Goal: Transaction & Acquisition: Purchase product/service

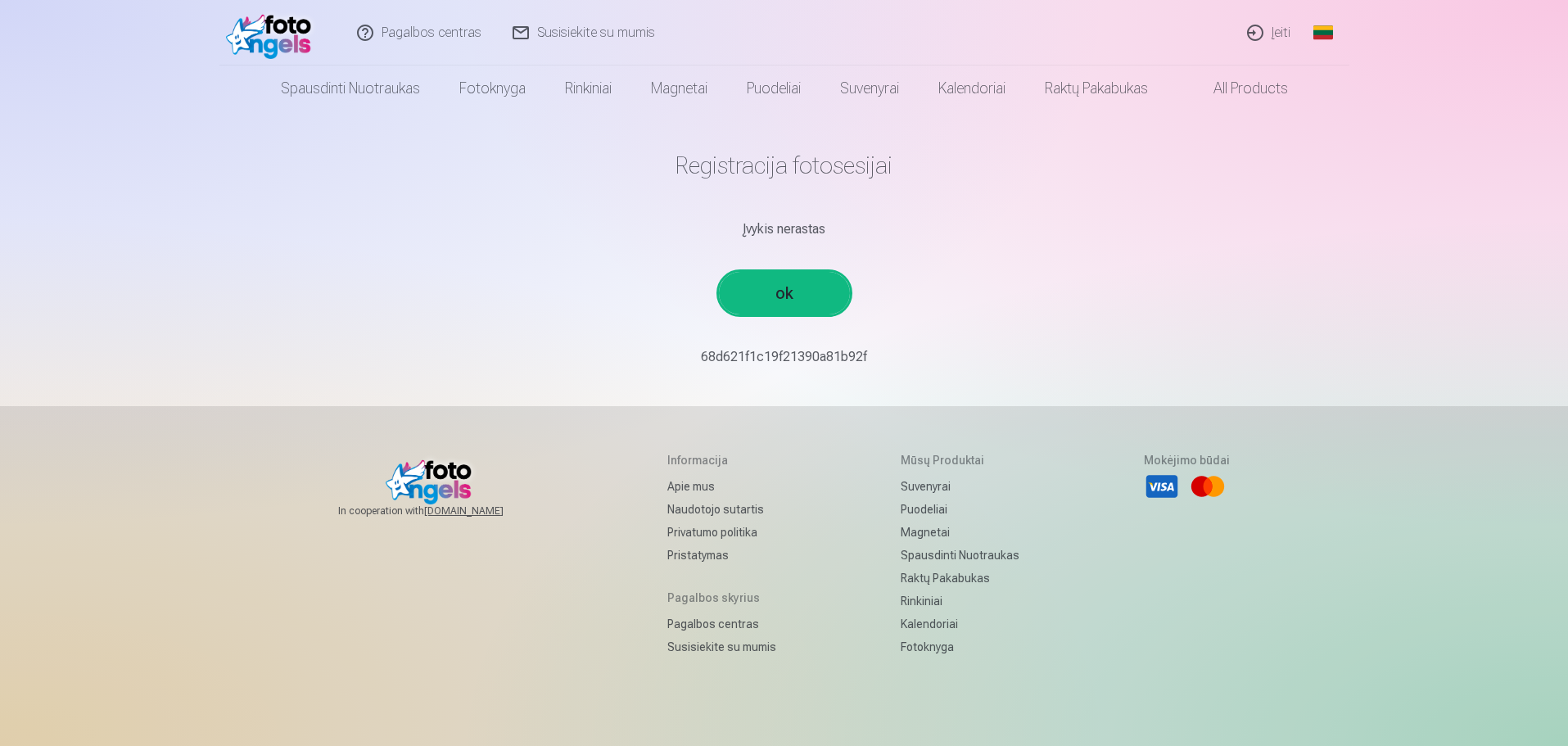
click at [765, 302] on link "ok" at bounding box center [784, 292] width 131 height 42
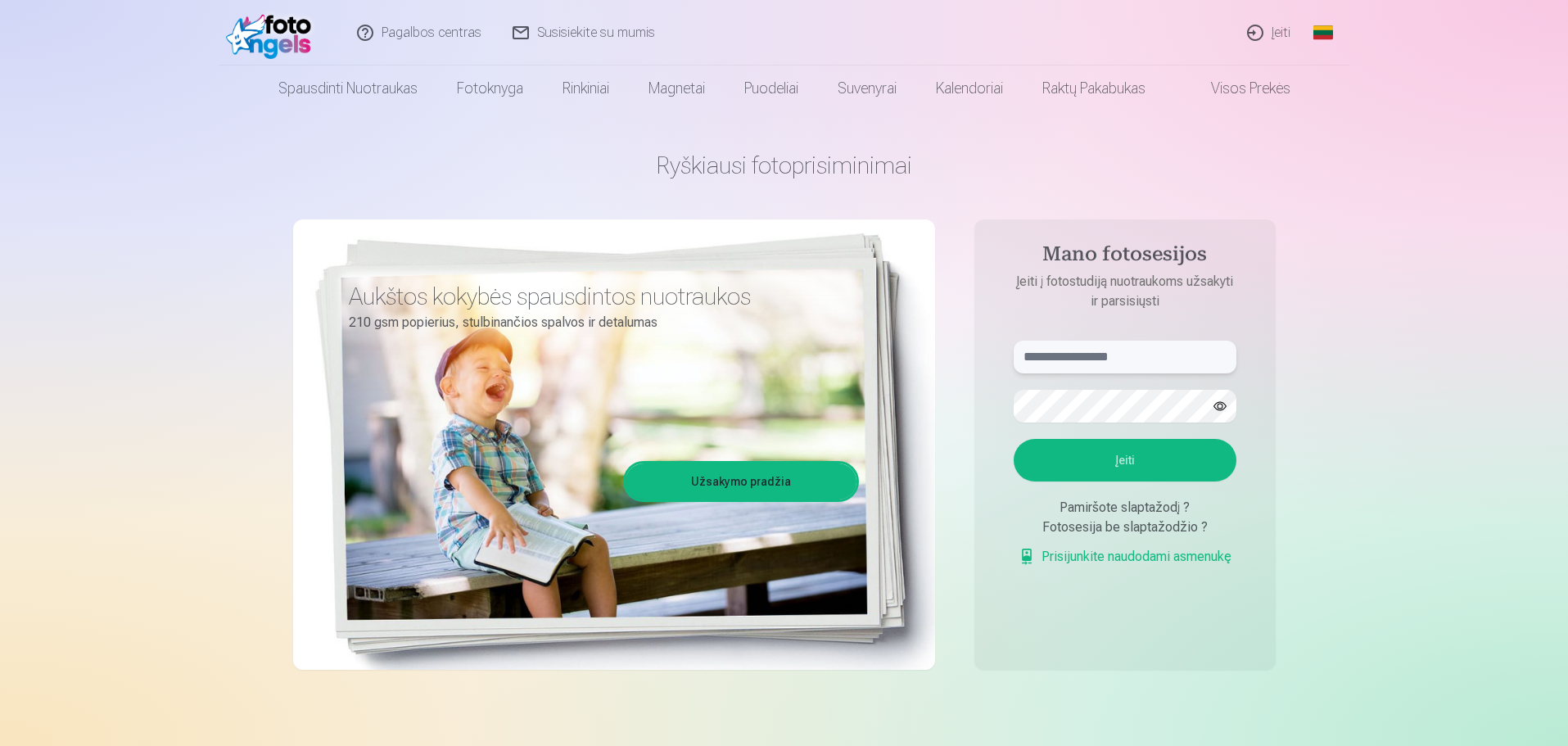
click at [1084, 352] on input "text" at bounding box center [1126, 356] width 223 height 33
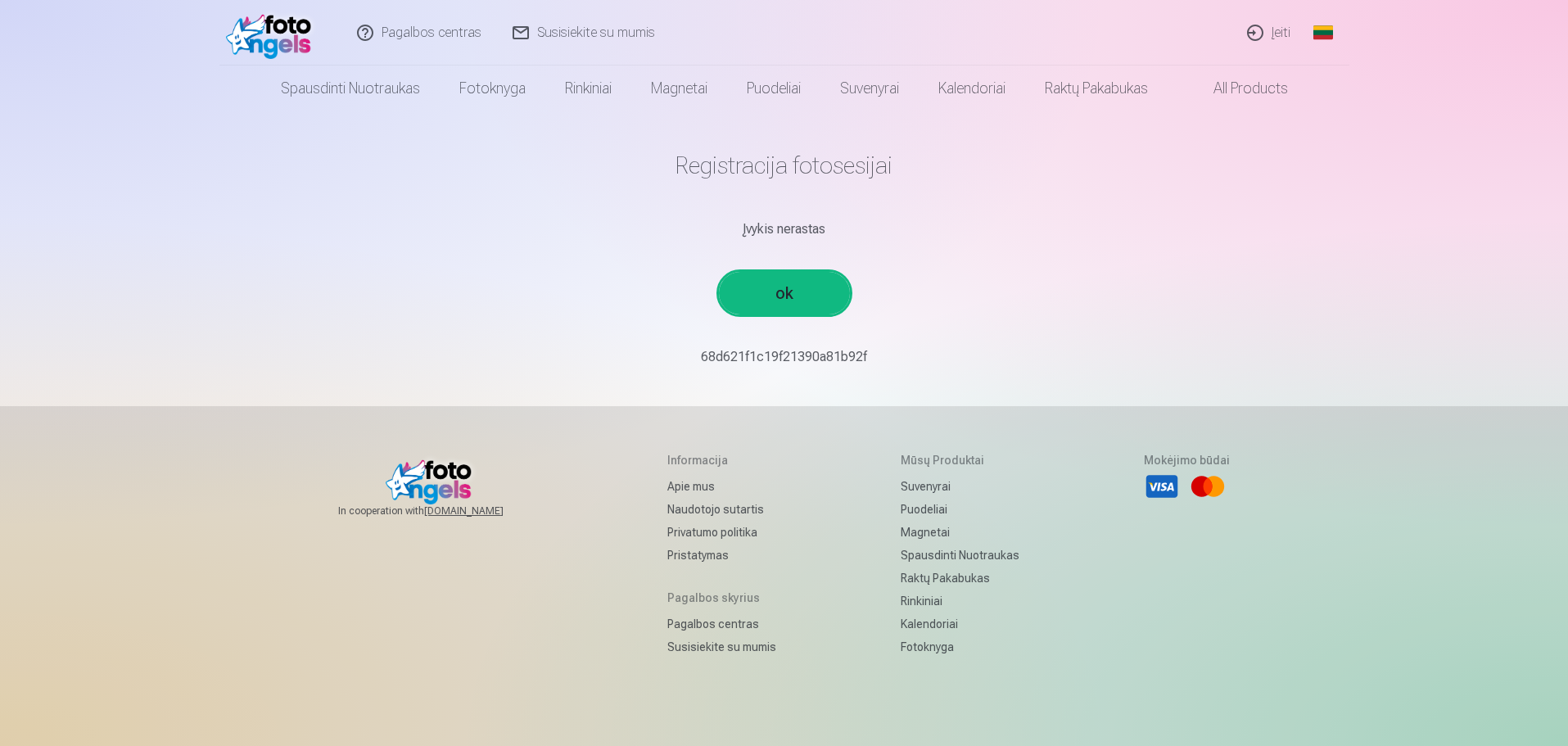
click at [805, 291] on link "ok" at bounding box center [784, 292] width 131 height 42
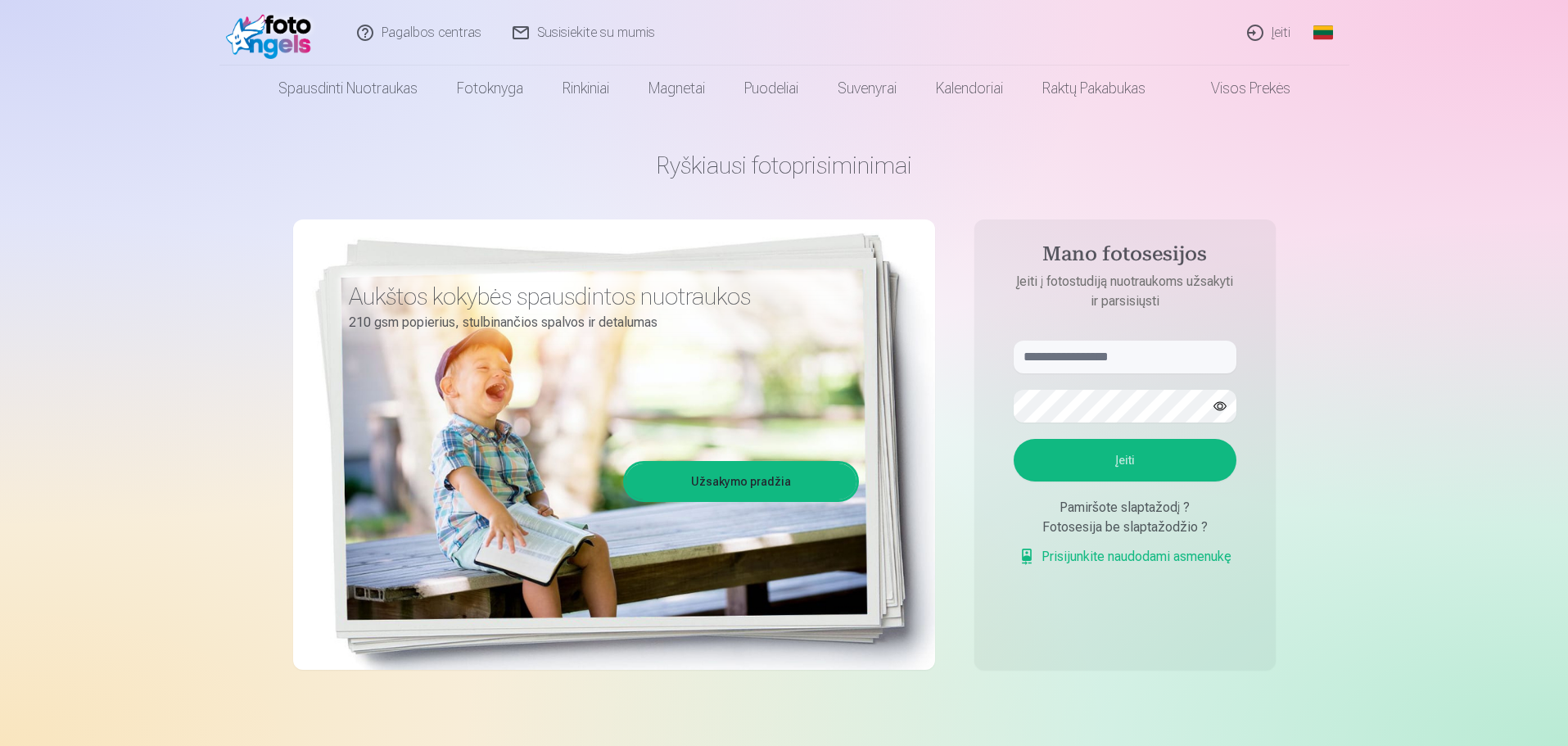
click at [714, 488] on link "Užsakymo pradžia" at bounding box center [740, 481] width 231 height 36
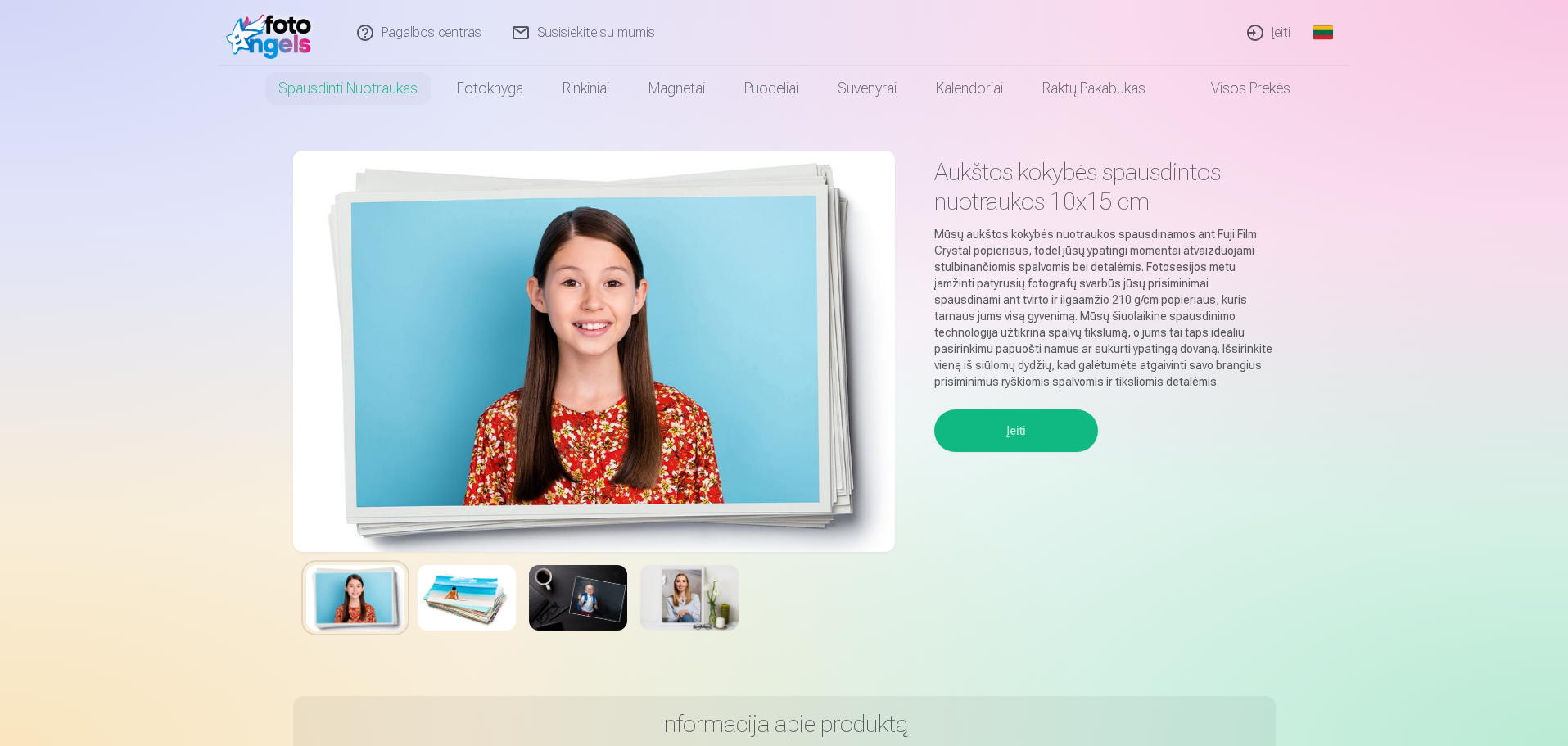
click at [827, 407] on img at bounding box center [594, 351] width 602 height 401
click at [942, 448] on div "Įeiti" at bounding box center [1105, 531] width 341 height 244
click at [984, 430] on button "Įeiti" at bounding box center [1016, 430] width 164 height 42
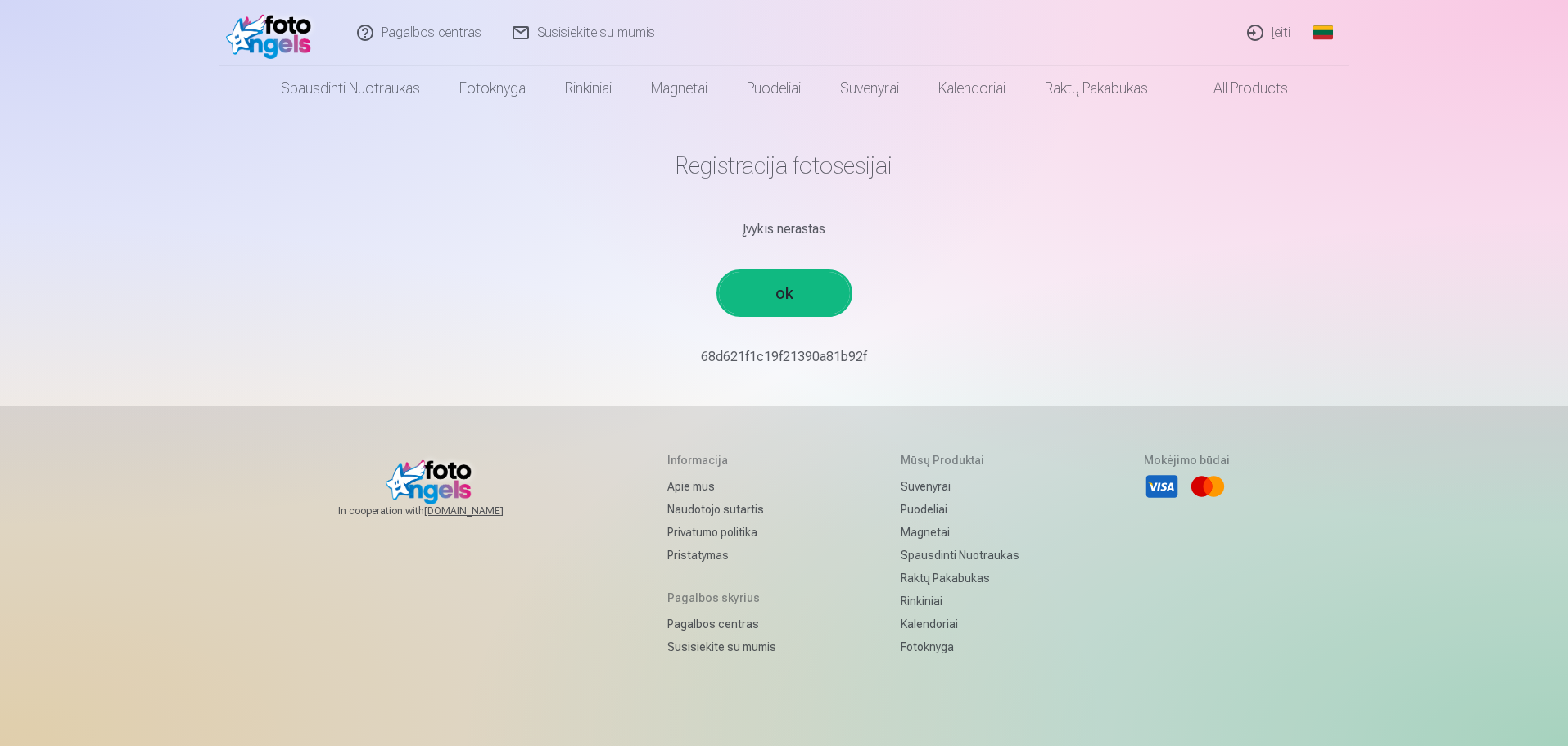
click at [835, 305] on link "ok" at bounding box center [784, 292] width 131 height 42
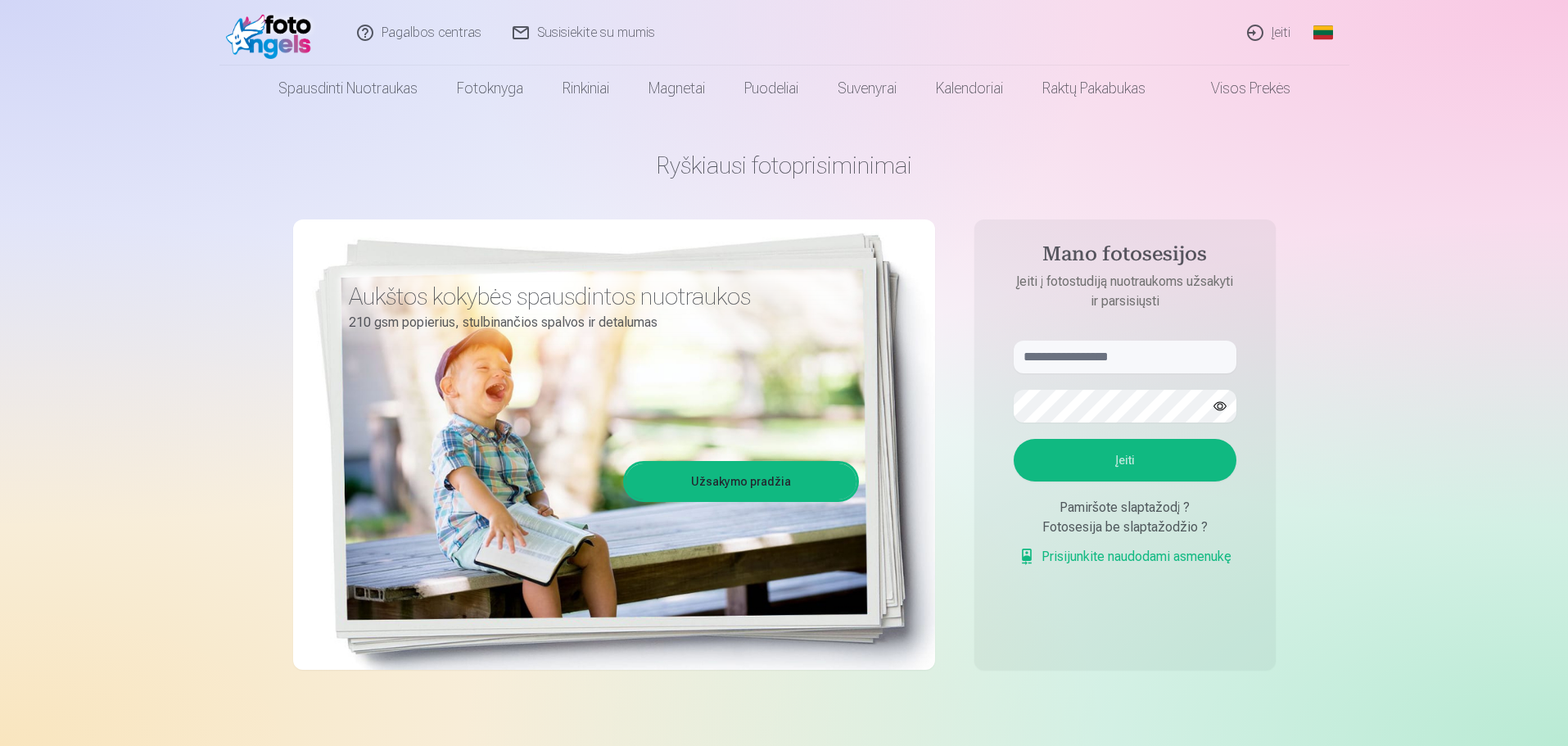
click at [1108, 466] on button "Įeiti" at bounding box center [1126, 459] width 223 height 42
click at [1092, 350] on input "text" at bounding box center [1126, 356] width 223 height 33
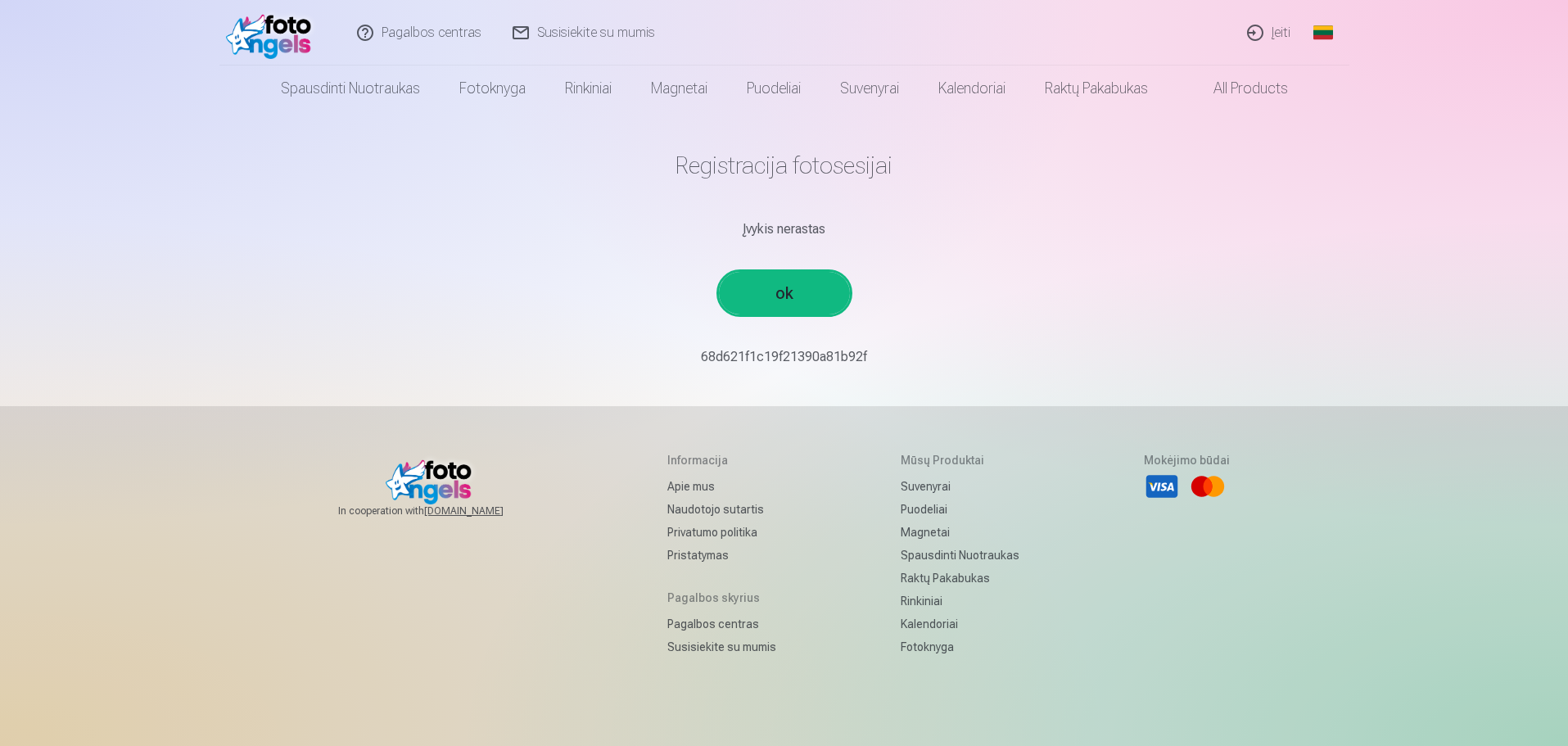
click at [1279, 36] on link "Įeiti" at bounding box center [1270, 33] width 75 height 66
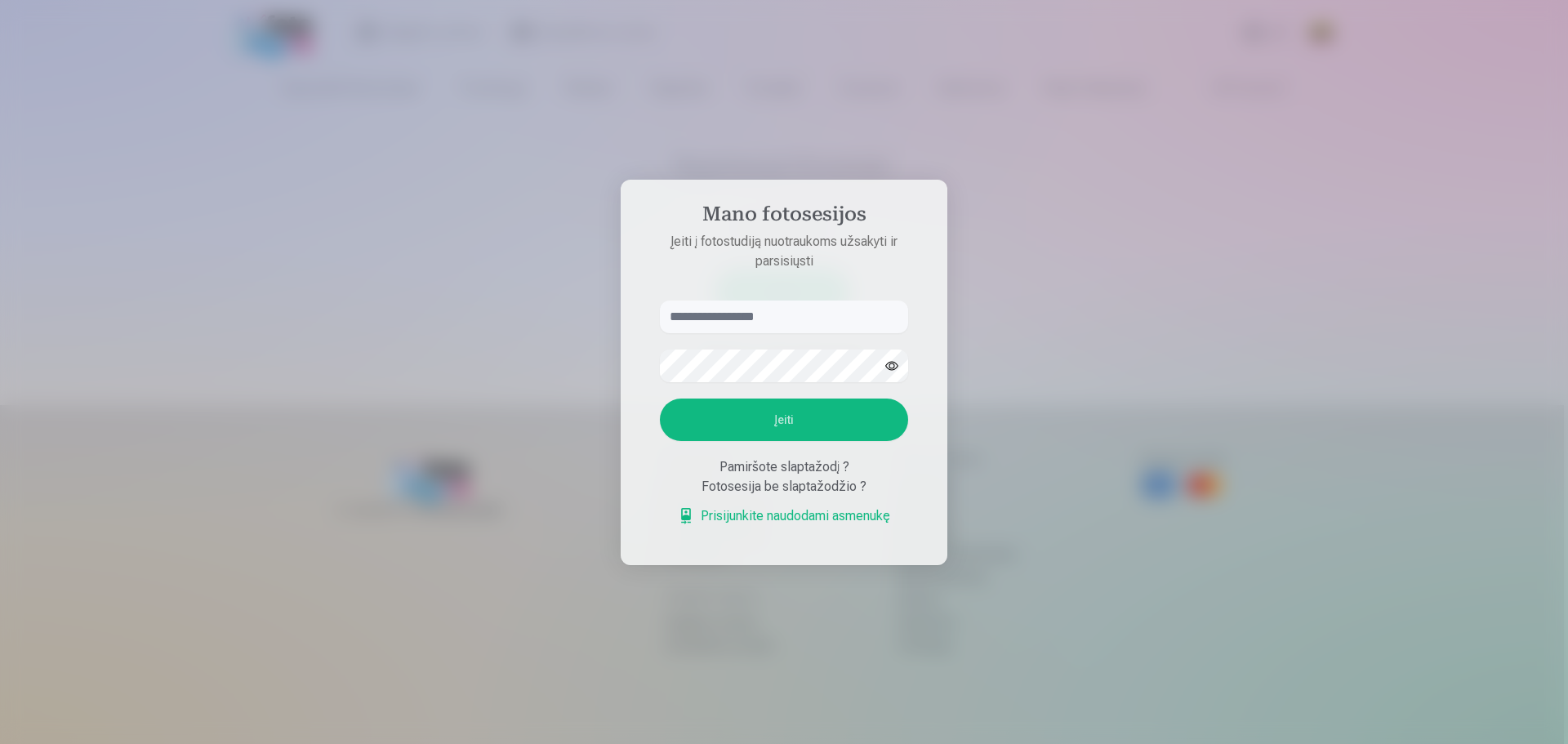
click at [825, 518] on link "Prisijunkite naudodami asmenukę" at bounding box center [784, 516] width 212 height 20
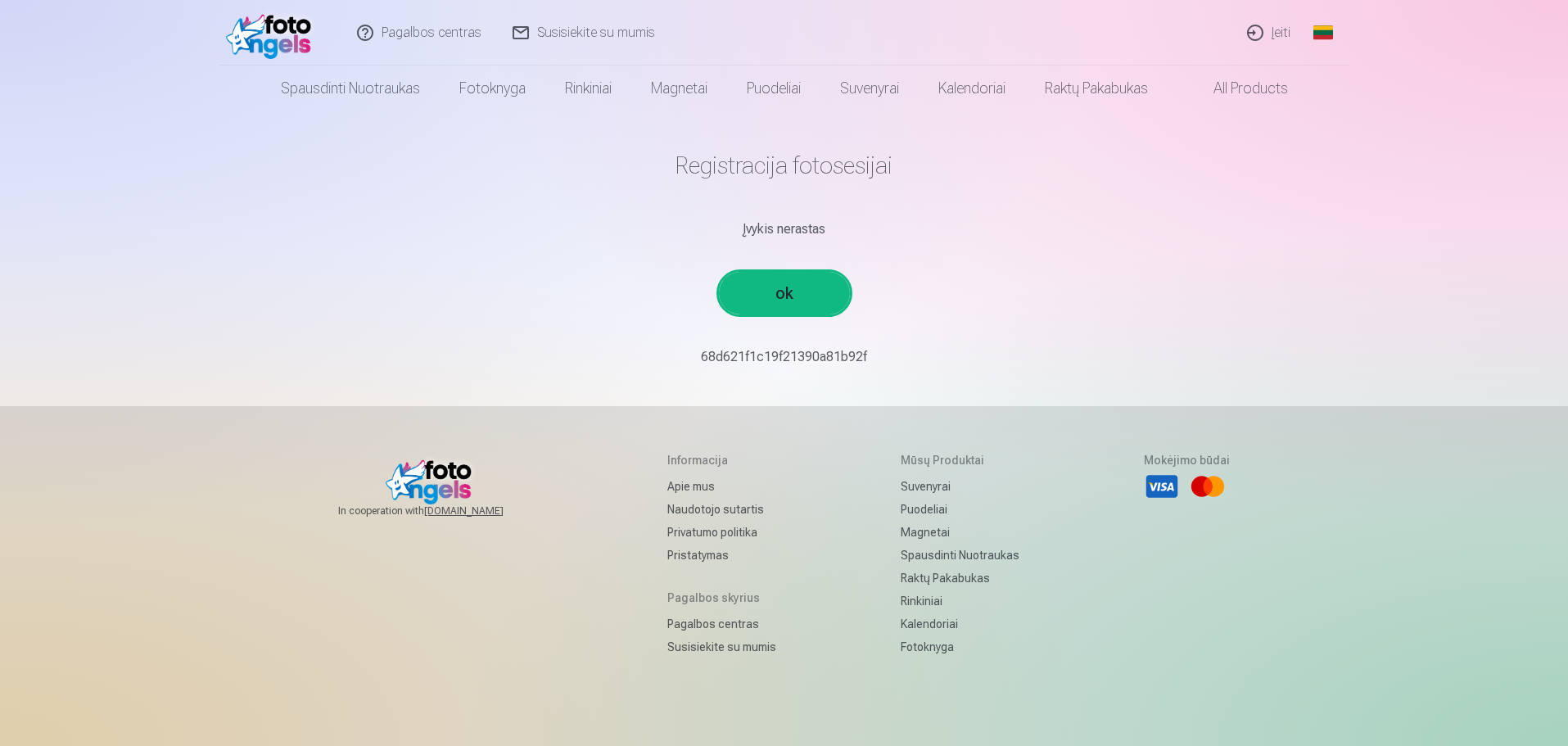
click at [1237, 85] on link "All products" at bounding box center [1237, 88] width 140 height 46
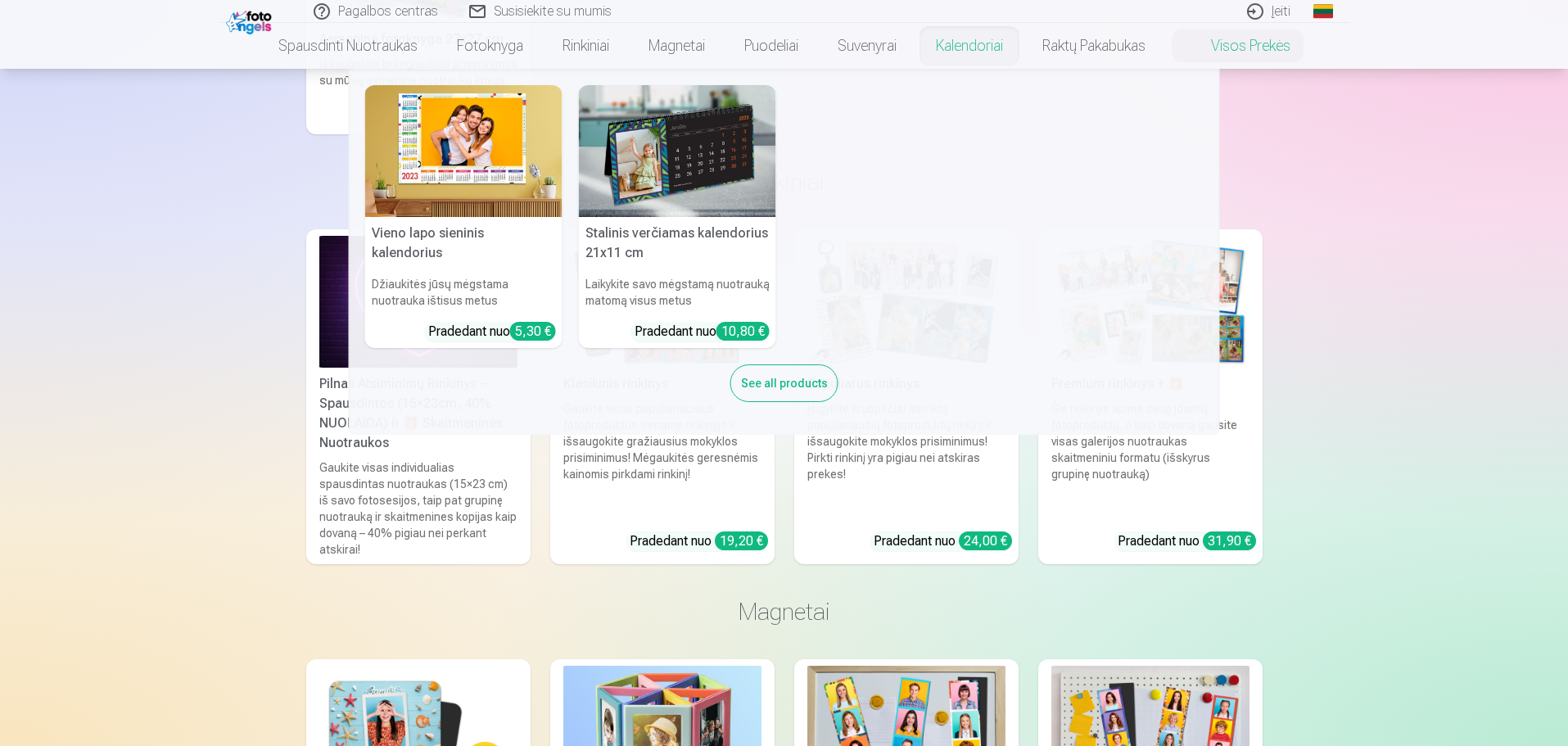
scroll to position [655, 0]
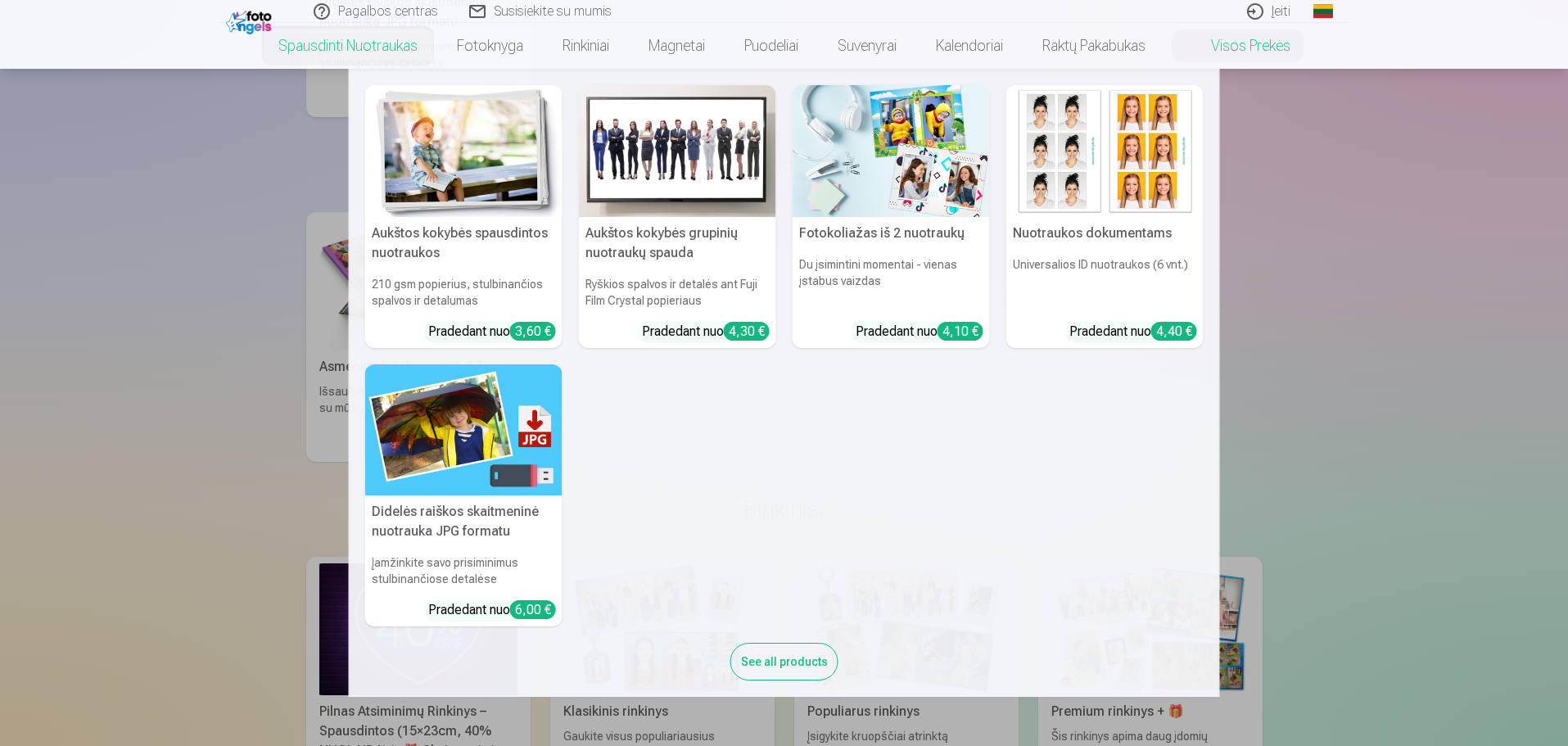
click at [394, 44] on link "Spausdinti nuotraukas" at bounding box center [348, 45] width 178 height 46
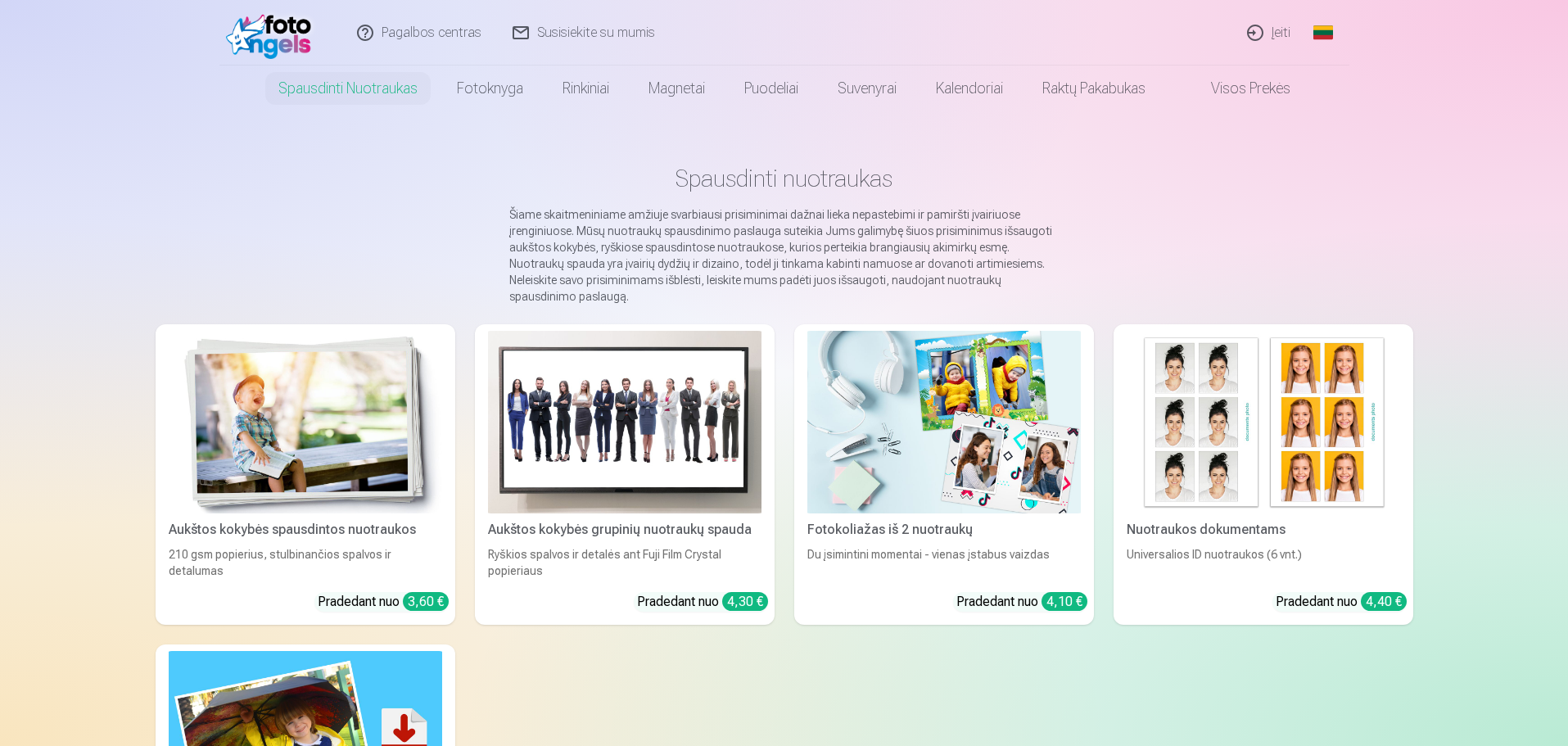
click at [1272, 88] on link "Visos prekės" at bounding box center [1237, 88] width 145 height 46
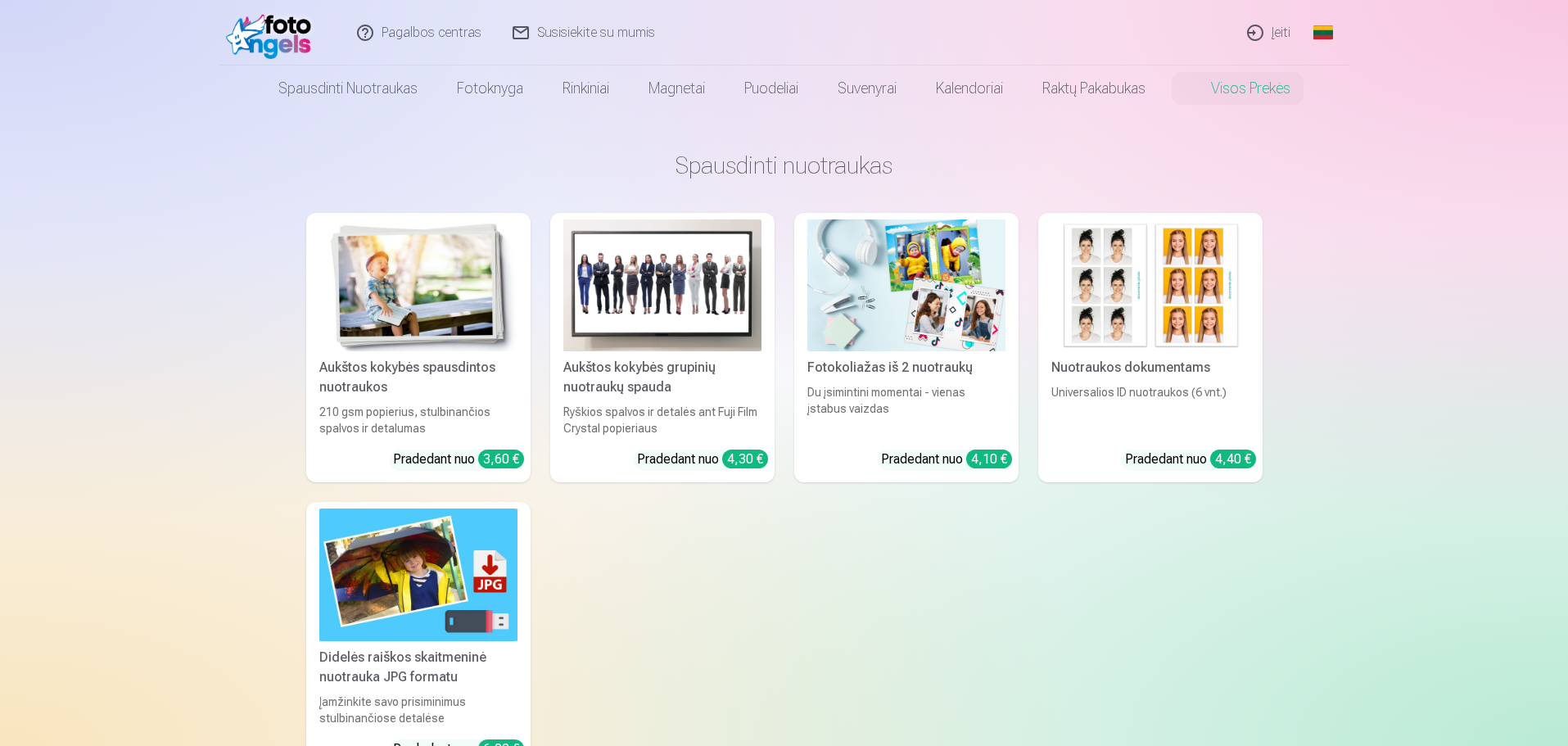
click at [1277, 33] on link "Įeiti" at bounding box center [1270, 33] width 75 height 66
